Goal: Task Accomplishment & Management: Use online tool/utility

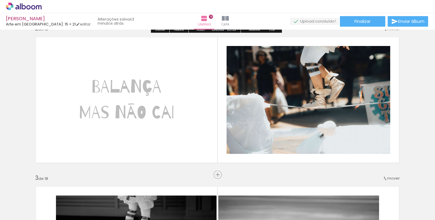
scroll to position [166, 0]
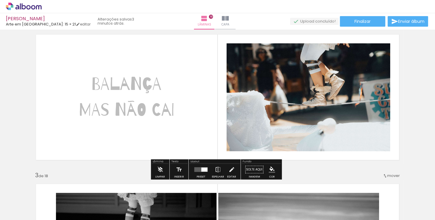
click at [191, 122] on quentale-layouter at bounding box center [217, 97] width 372 height 135
click at [92, 138] on quentale-layouter at bounding box center [217, 97] width 372 height 135
